Goal: Transaction & Acquisition: Register for event/course

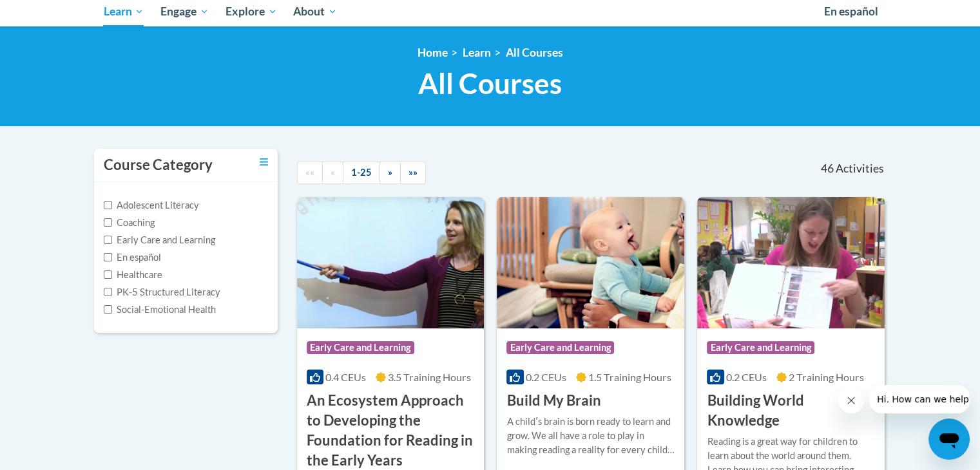
scroll to position [21, 0]
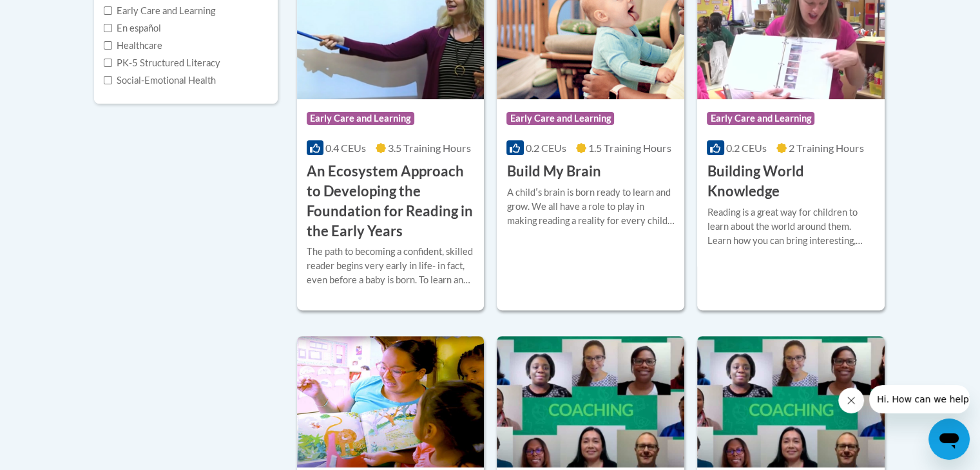
scroll to position [367, 0]
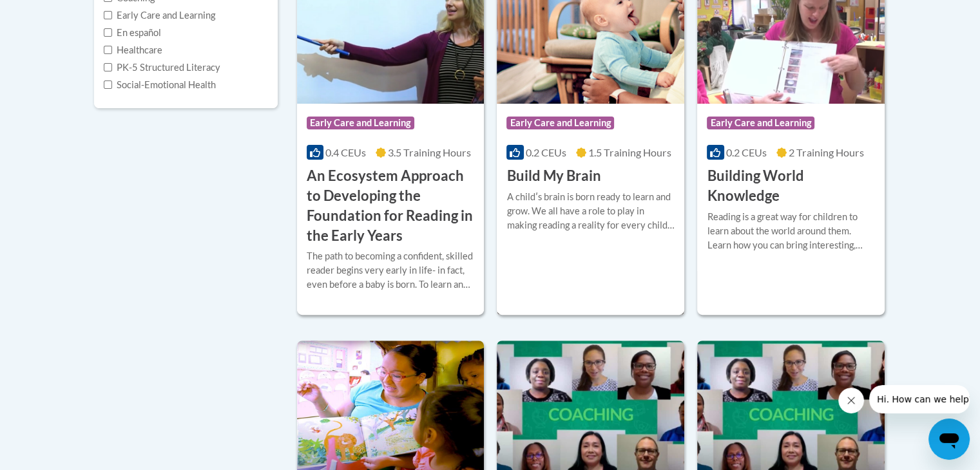
click at [582, 120] on span "Early Care and Learning" at bounding box center [560, 123] width 108 height 13
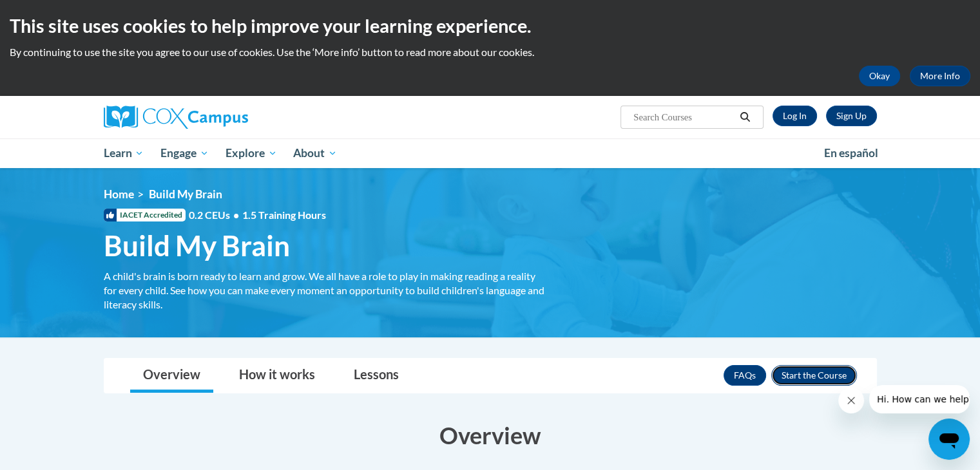
click at [800, 376] on button "Enroll" at bounding box center [814, 375] width 86 height 21
